Goal: Download file/media

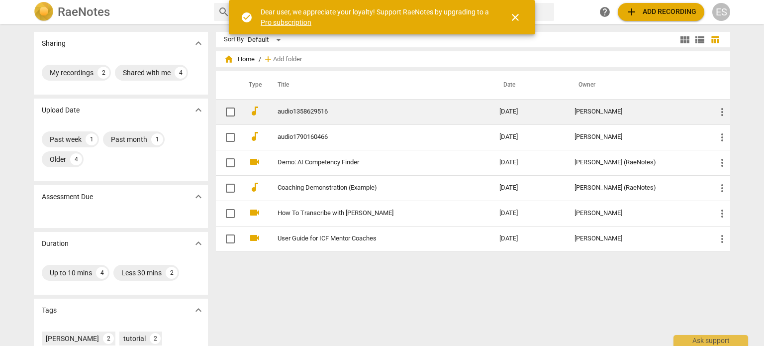
click at [290, 115] on td "audio1358629516" at bounding box center [378, 111] width 226 height 25
click at [290, 0] on html "RaeNotes search help add Add recording ES Sharing expand_more My recordings 2 S…" at bounding box center [382, 0] width 764 height 0
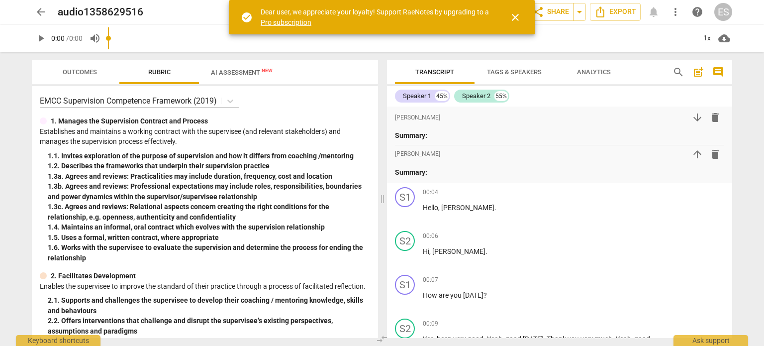
click at [240, 72] on span "AI Assessment New" at bounding box center [242, 72] width 62 height 7
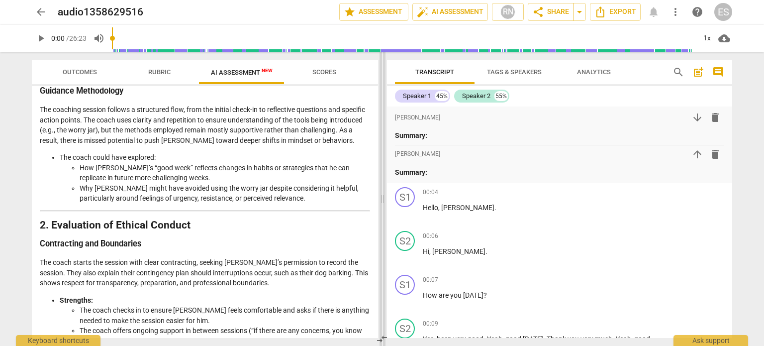
scroll to position [339, 0]
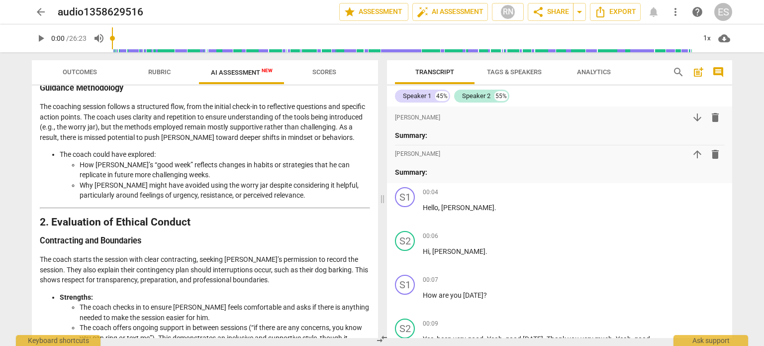
drag, startPoint x: 378, startPoint y: 160, endPoint x: 378, endPoint y: 167, distance: 7.0
click at [378, 167] on div "Outcomes Rubric AI Assessment New Scores Disclaimer: AI can make mistakes. Cons…" at bounding box center [203, 198] width 358 height 293
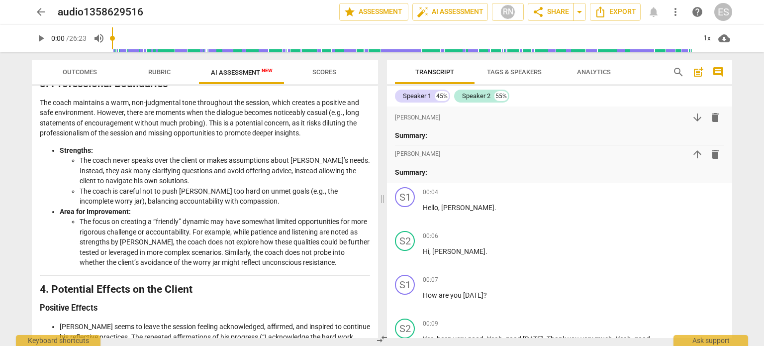
scroll to position [697, 0]
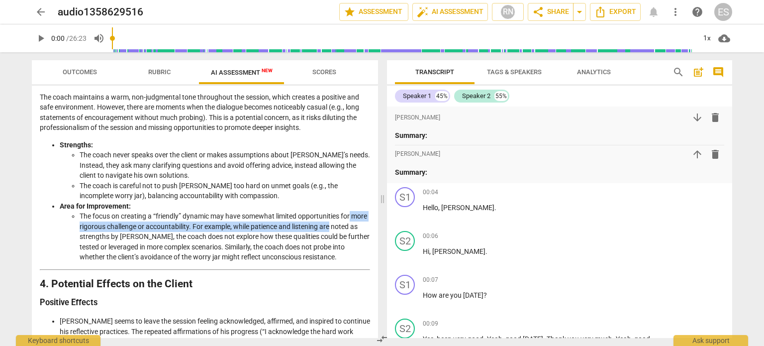
drag, startPoint x: 378, startPoint y: 223, endPoint x: 378, endPoint y: 236, distance: 12.9
click at [378, 236] on div "Outcomes Rubric AI Assessment New Scores Disclaimer: AI can make mistakes. Cons…" at bounding box center [203, 198] width 358 height 293
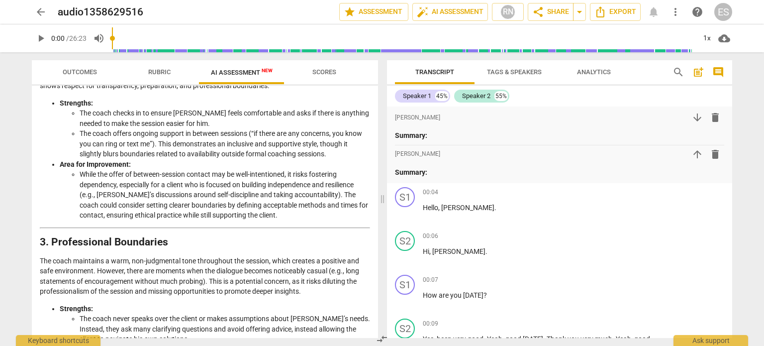
scroll to position [510, 0]
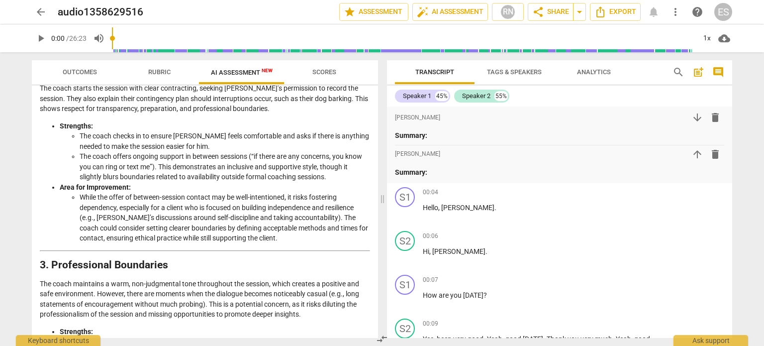
click at [748, 0] on div at bounding box center [382, 0] width 764 height 0
click at [41, 37] on span "play_arrow" at bounding box center [41, 38] width 12 height 12
click at [41, 37] on span "pause" at bounding box center [41, 38] width 12 height 12
click at [40, 39] on span "play_arrow" at bounding box center [41, 38] width 12 height 12
type input "4"
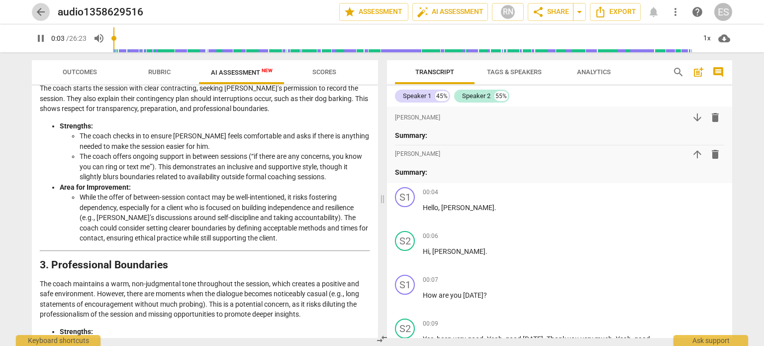
click at [45, 12] on span "arrow_back" at bounding box center [41, 12] width 12 height 12
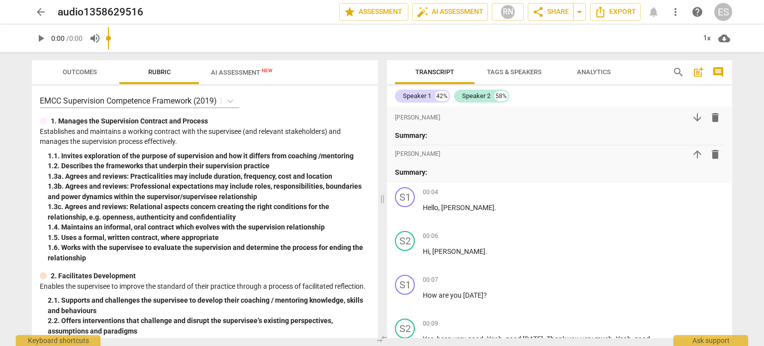
click at [203, 71] on span "AI Assessment New" at bounding box center [242, 72] width 86 height 15
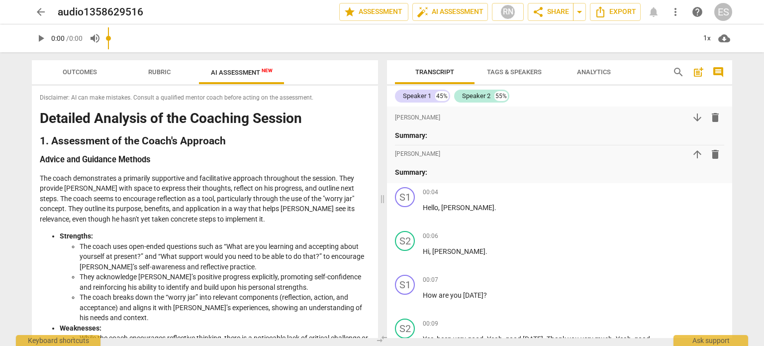
click at [218, 71] on span "AI Assessment New" at bounding box center [242, 72] width 62 height 7
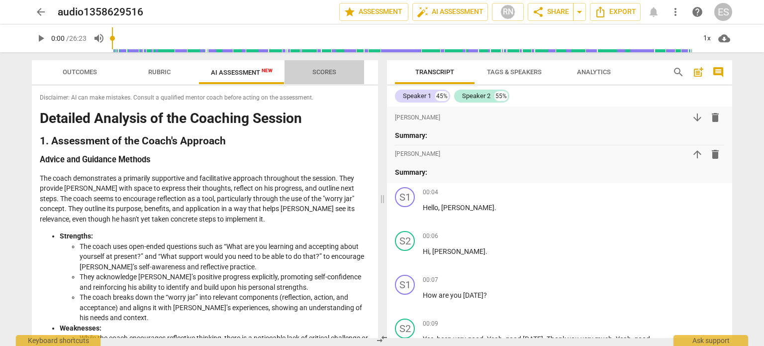
click at [318, 69] on span "Scores" at bounding box center [324, 71] width 24 height 7
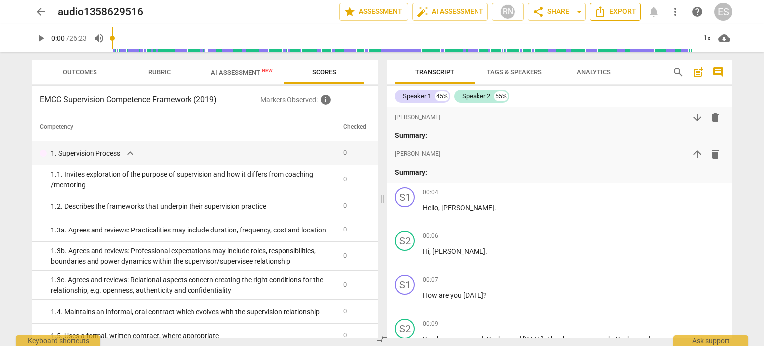
click at [606, 7] on icon "Export" at bounding box center [600, 12] width 12 height 12
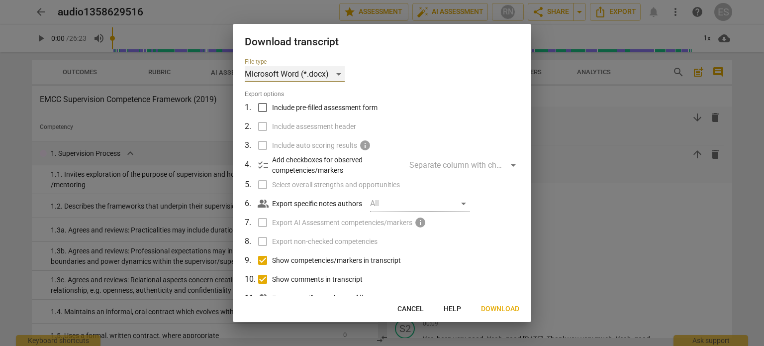
click at [339, 74] on div "Microsoft Word (*.docx)" at bounding box center [295, 74] width 100 height 16
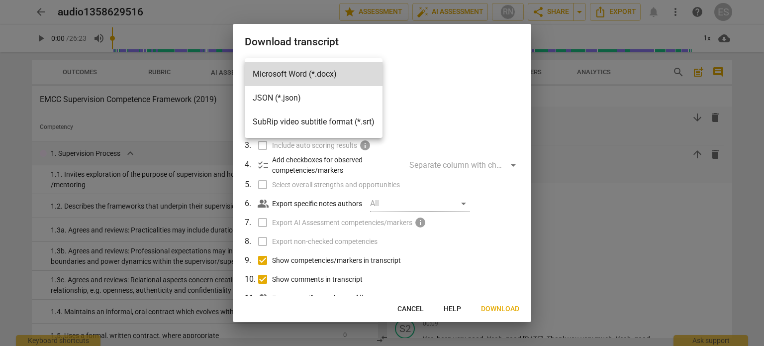
click at [411, 315] on div at bounding box center [382, 173] width 764 height 346
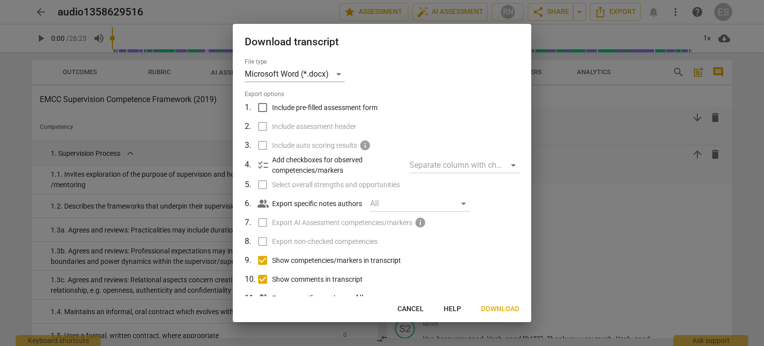
click at [623, 144] on div at bounding box center [382, 173] width 764 height 346
